Goal: Navigation & Orientation: Find specific page/section

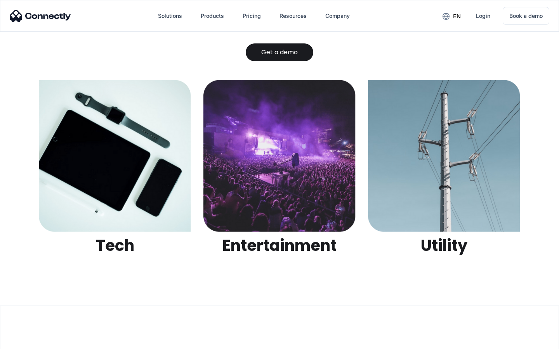
scroll to position [2449, 0]
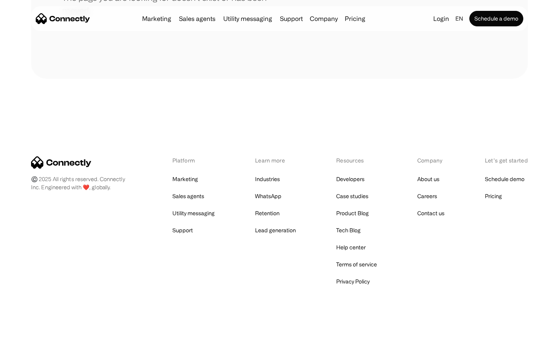
scroll to position [142, 0]
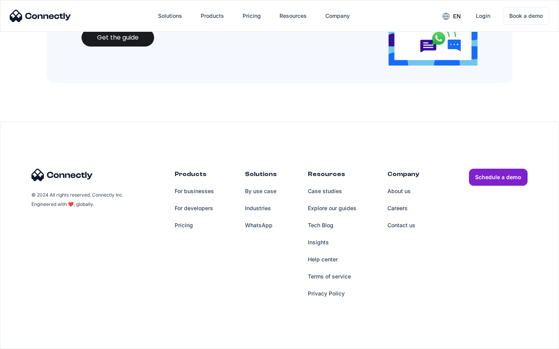
scroll to position [844, 0]
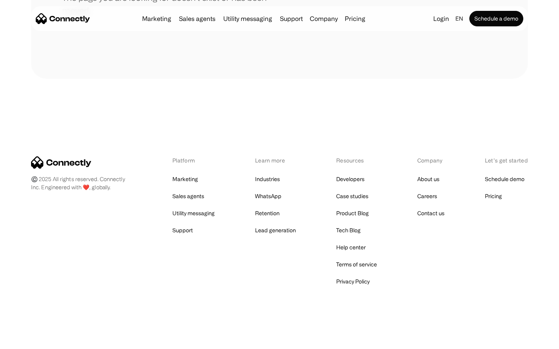
scroll to position [142, 0]
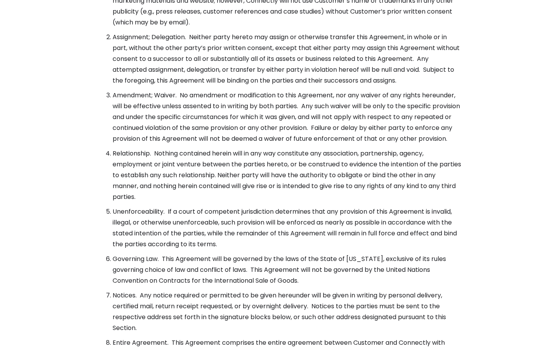
scroll to position [2822, 0]
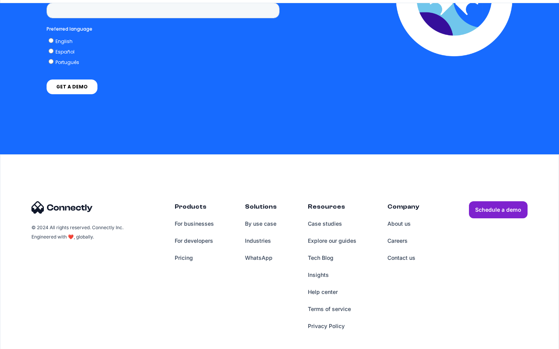
scroll to position [1535, 0]
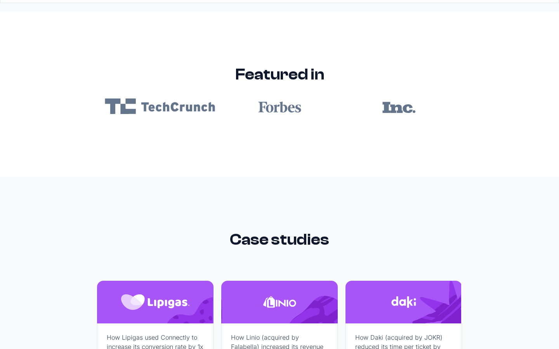
scroll to position [4649, 0]
